Goal: Navigation & Orientation: Find specific page/section

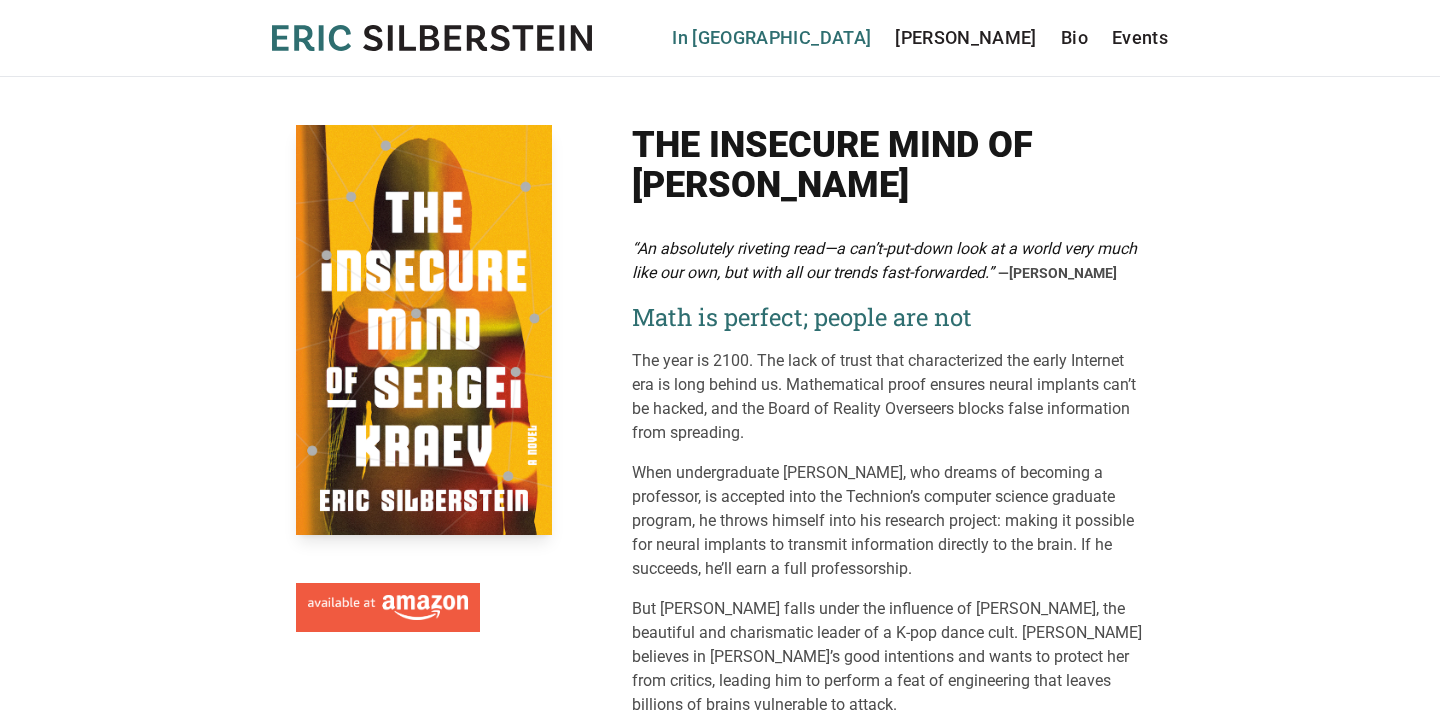
click at [871, 42] on link "In [GEOGRAPHIC_DATA]" at bounding box center [771, 38] width 199 height 28
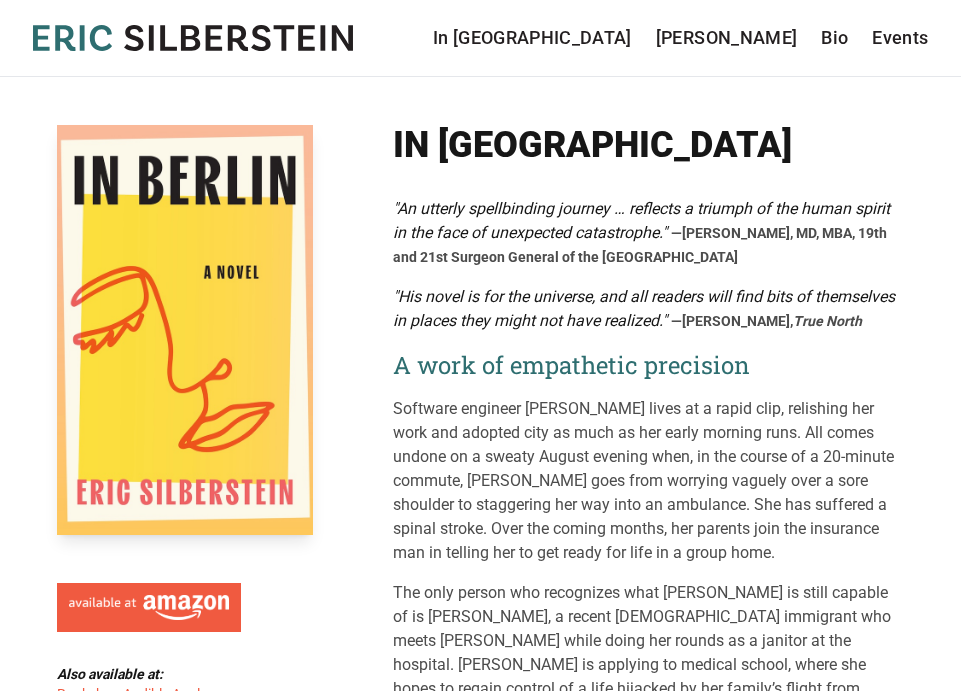
click at [182, 35] on icon at bounding box center [189, 37] width 19 height 25
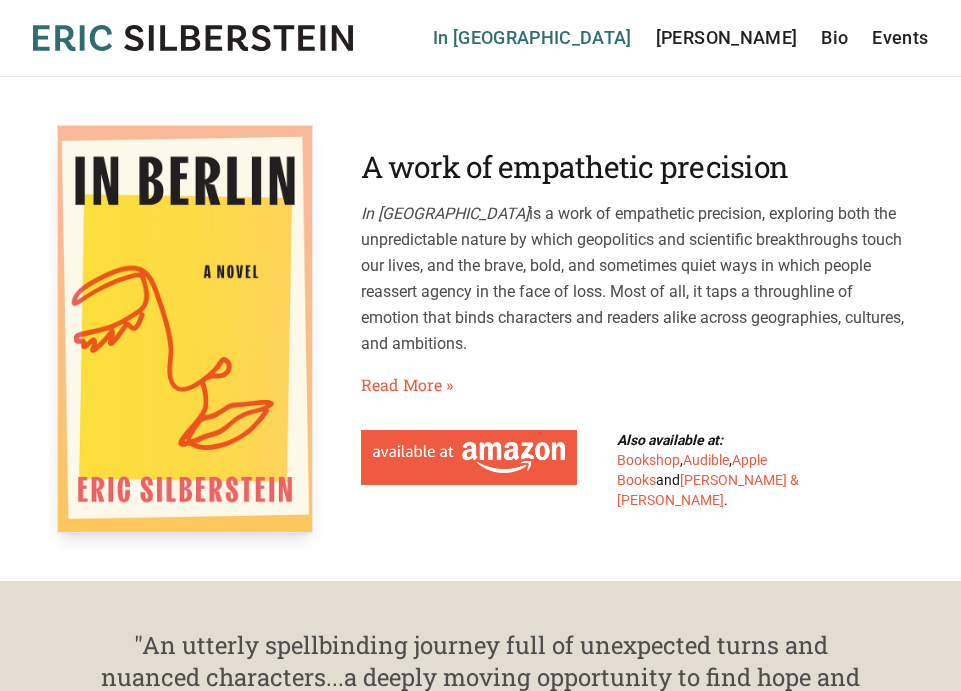
click at [632, 35] on link "In [GEOGRAPHIC_DATA]" at bounding box center [532, 38] width 199 height 28
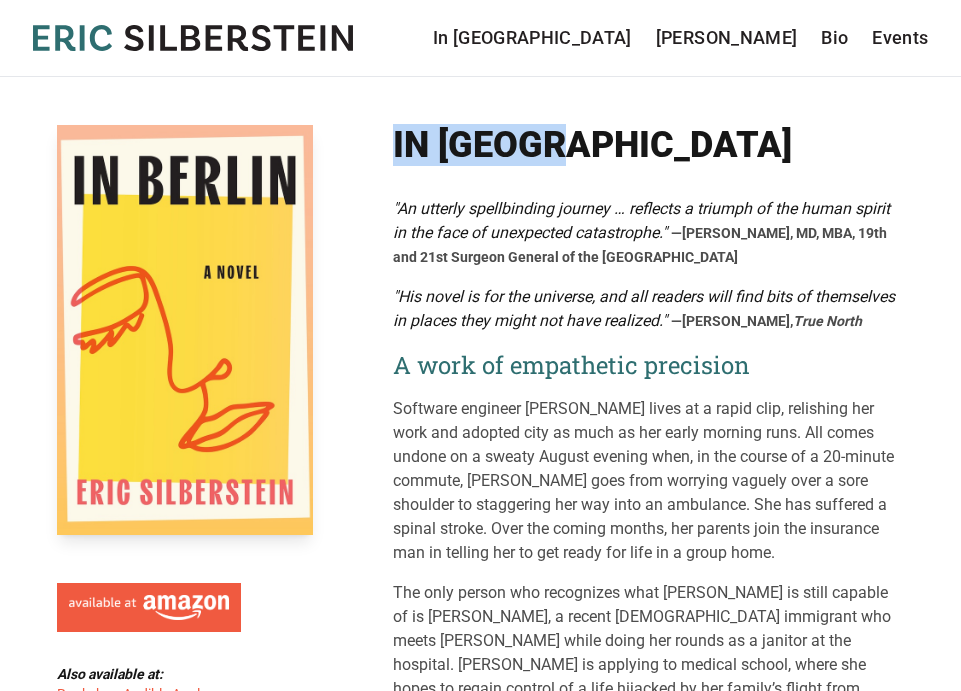
drag, startPoint x: 390, startPoint y: 144, endPoint x: 561, endPoint y: 146, distance: 171.0
